Goal: Information Seeking & Learning: Check status

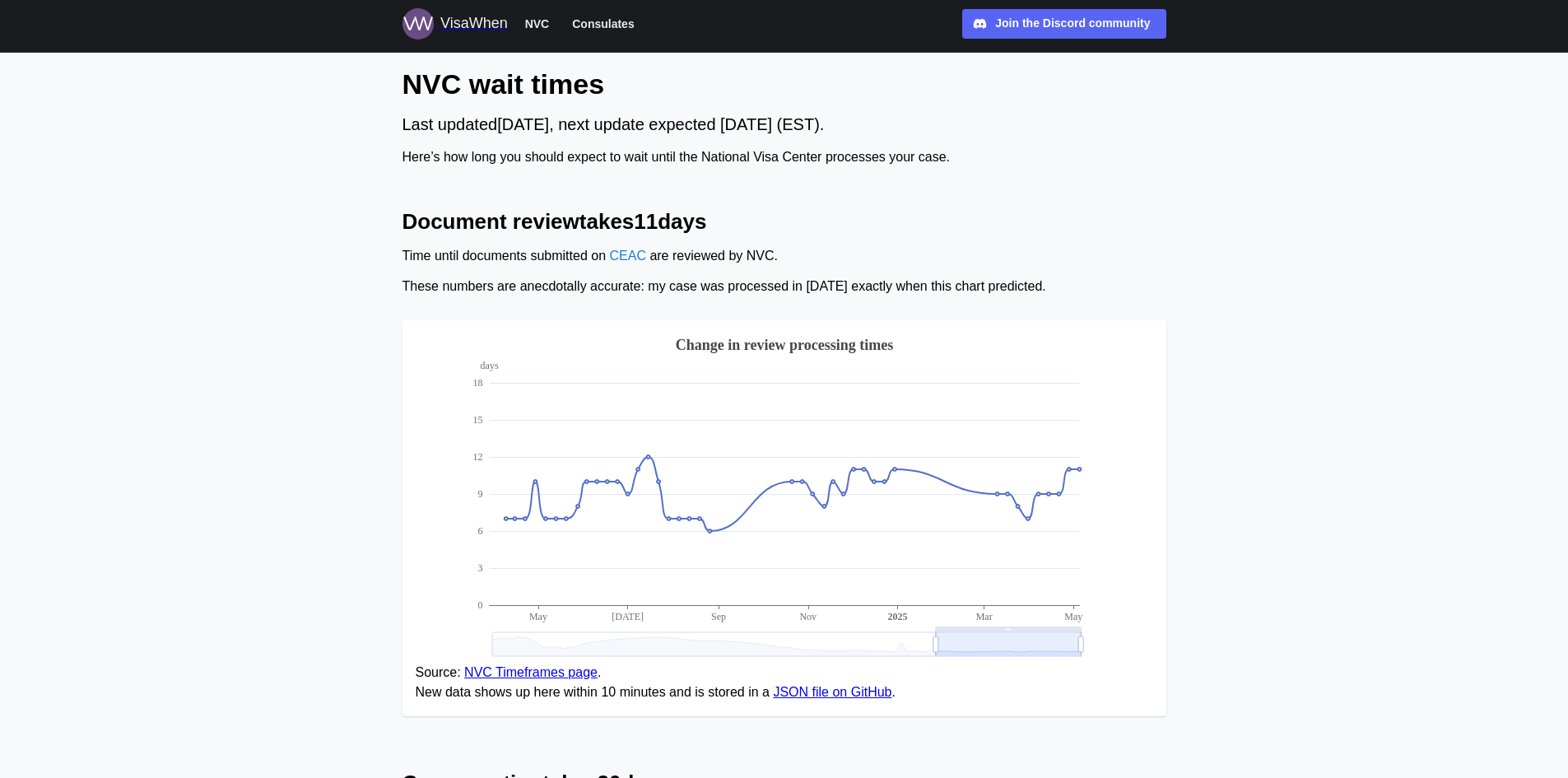
click at [603, 16] on span "Consulates" at bounding box center [602, 23] width 61 height 20
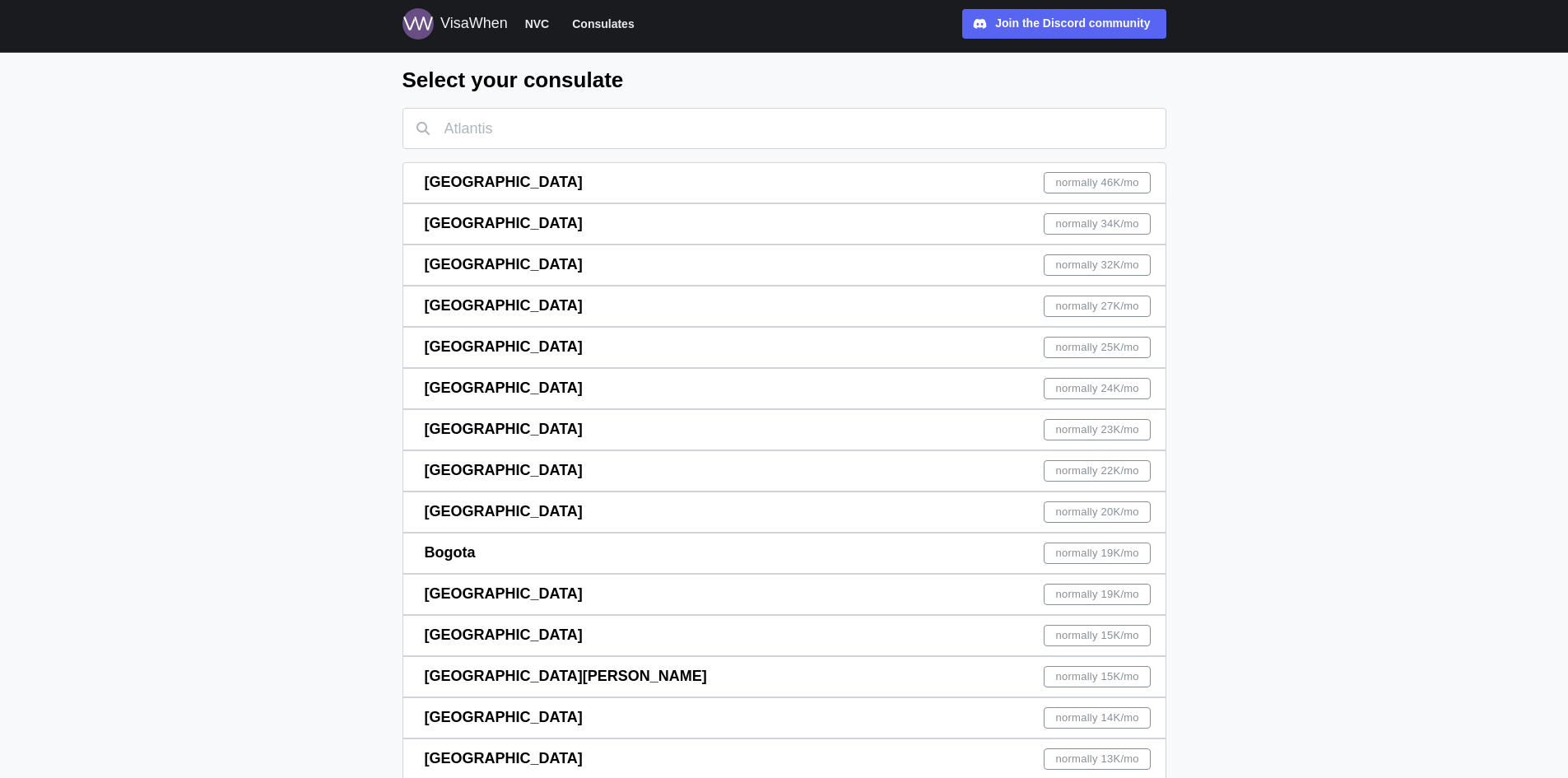
click at [604, 23] on span "Consulates" at bounding box center [602, 23] width 61 height 20
click at [495, 132] on input "text" at bounding box center [784, 129] width 764 height 42
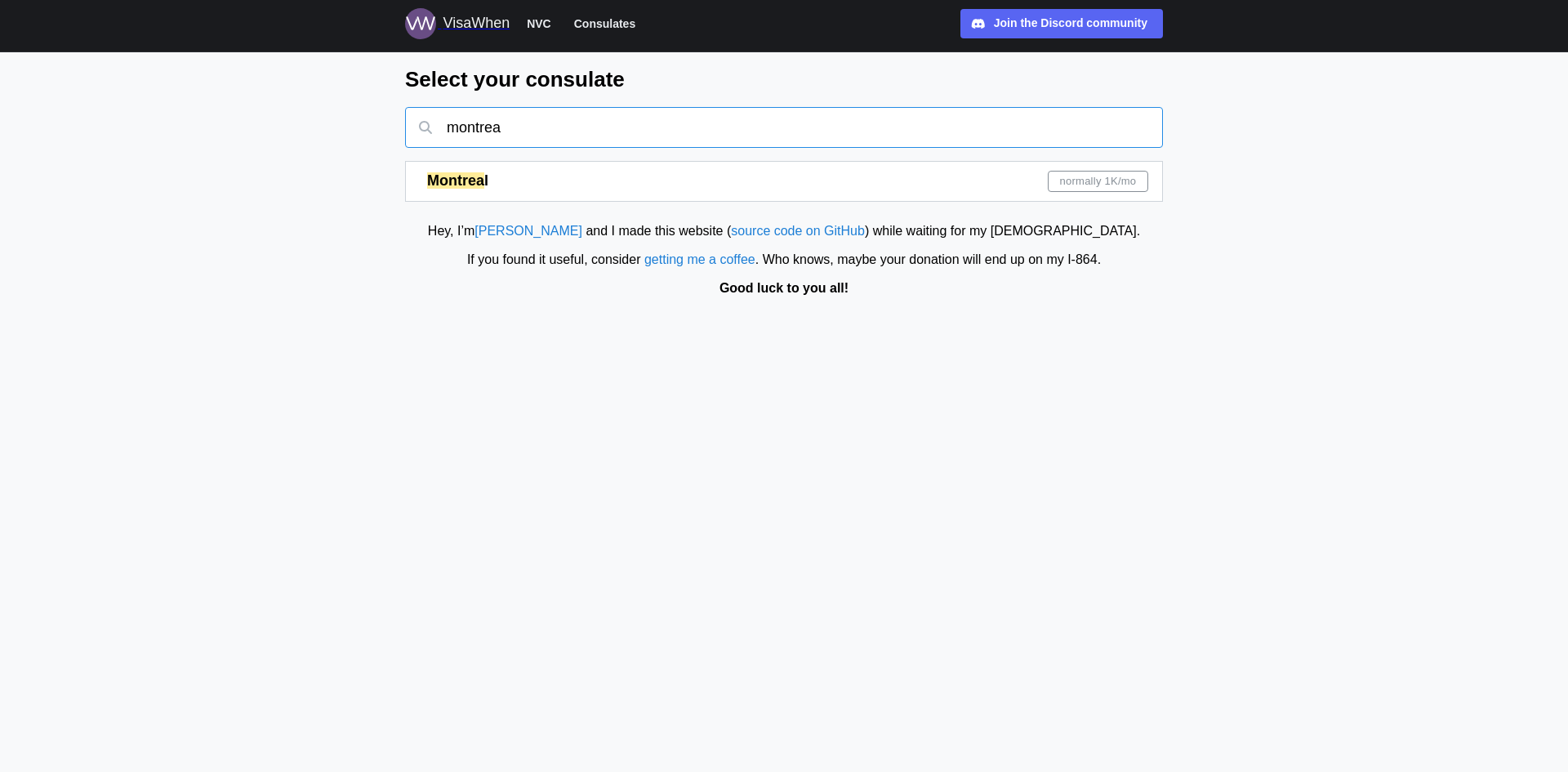
type input "montrea"
click at [450, 181] on mark "Montrea" at bounding box center [455, 180] width 58 height 16
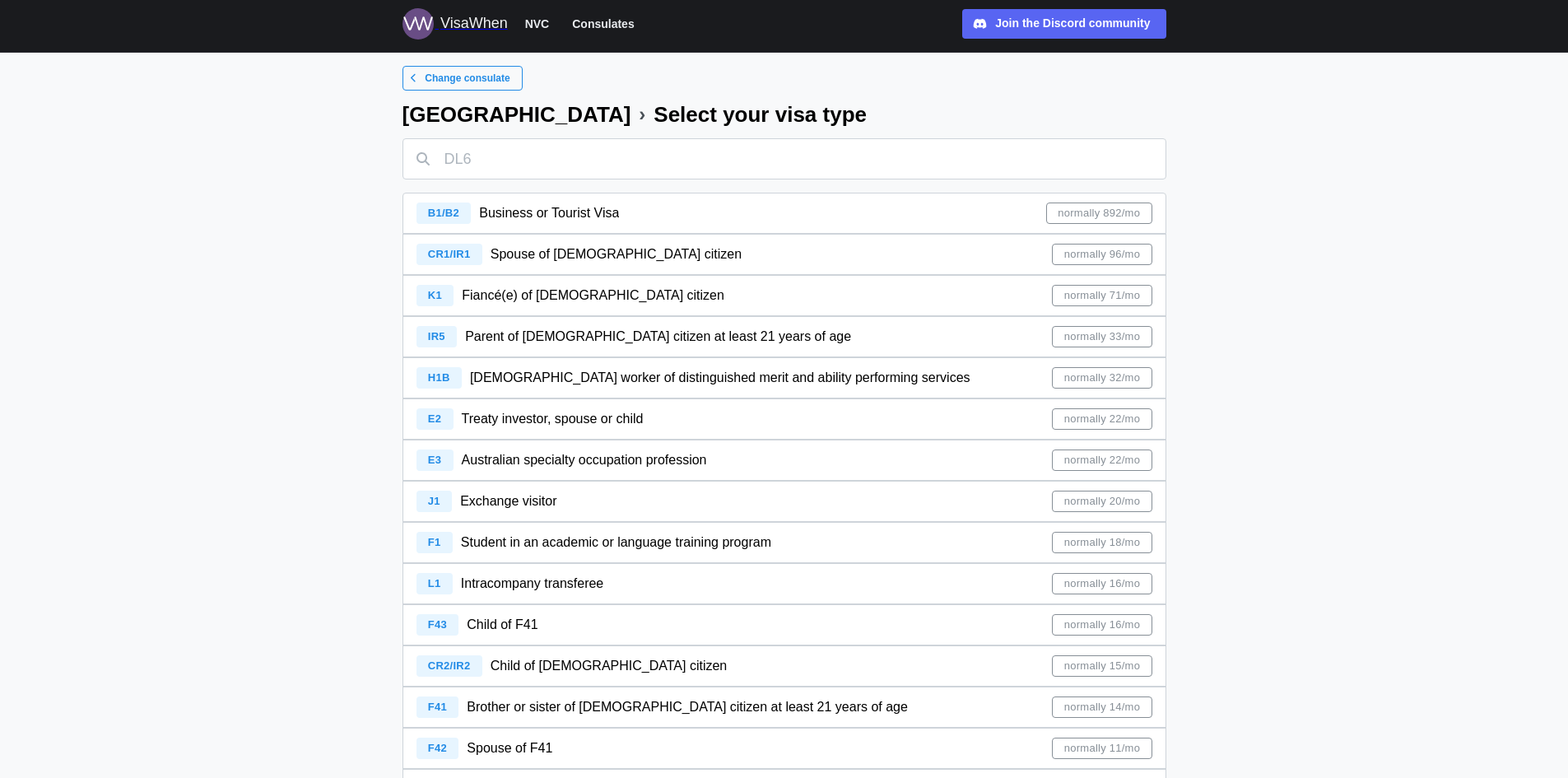
click at [438, 331] on span "IR5" at bounding box center [437, 336] width 17 height 12
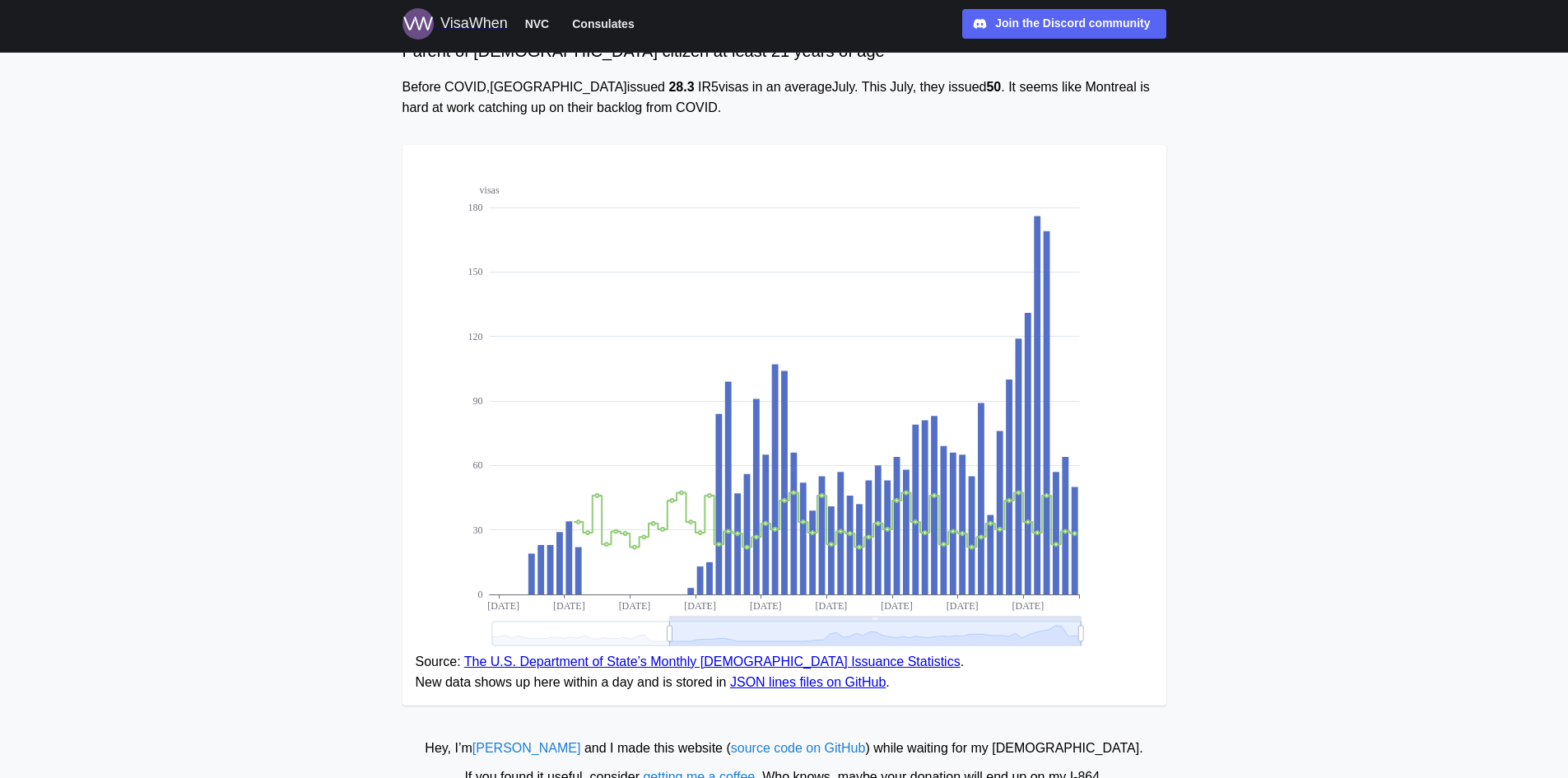
scroll to position [173, 0]
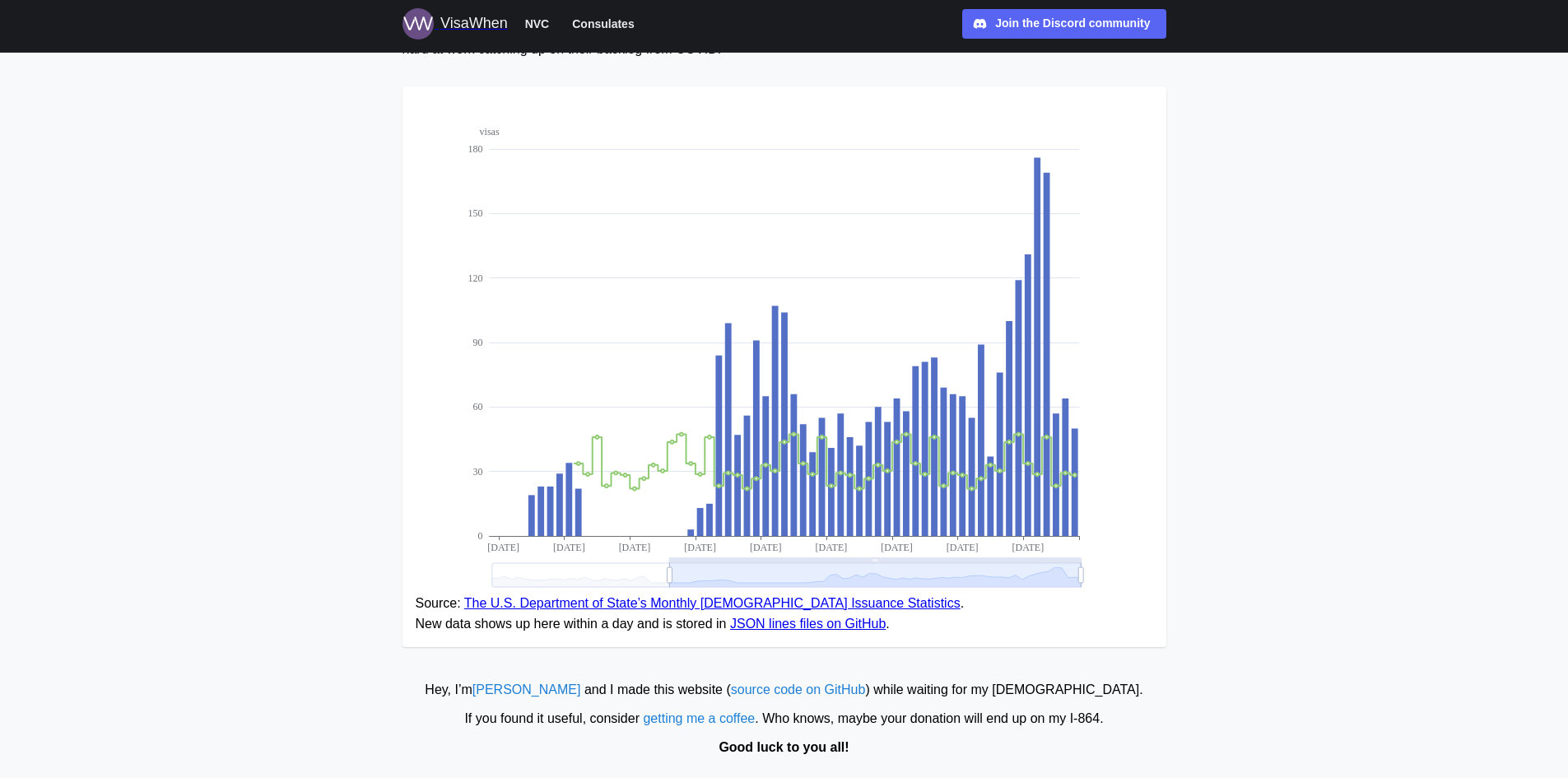
click at [601, 600] on link "The U.S. Department of State’s Monthly [DEMOGRAPHIC_DATA] Issuance Statistics" at bounding box center [712, 603] width 497 height 14
